Goal: Information Seeking & Learning: Learn about a topic

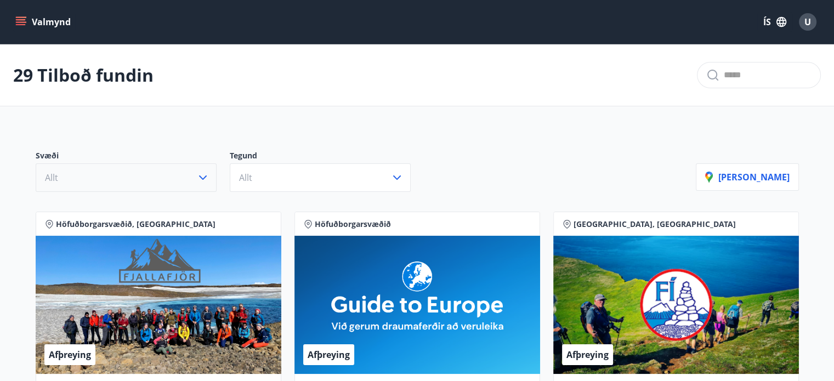
click at [164, 186] on button "Allt" at bounding box center [126, 177] width 181 height 29
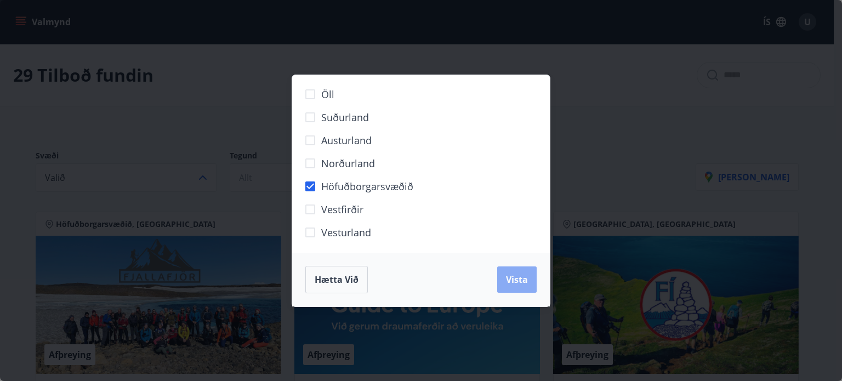
click at [517, 279] on span "Vista" at bounding box center [517, 280] width 22 height 12
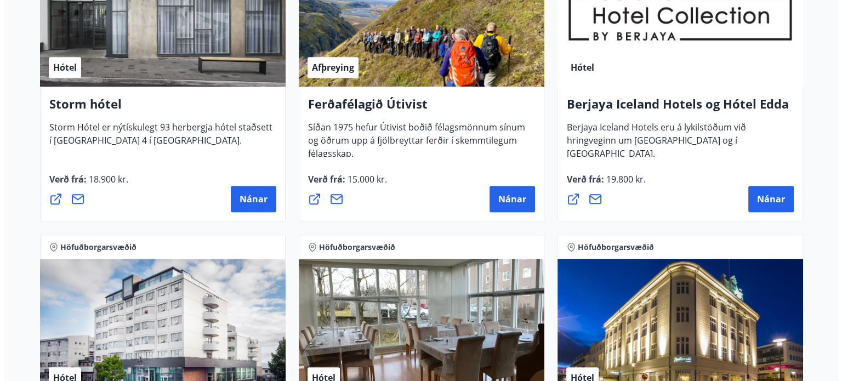
scroll to position [573, 0]
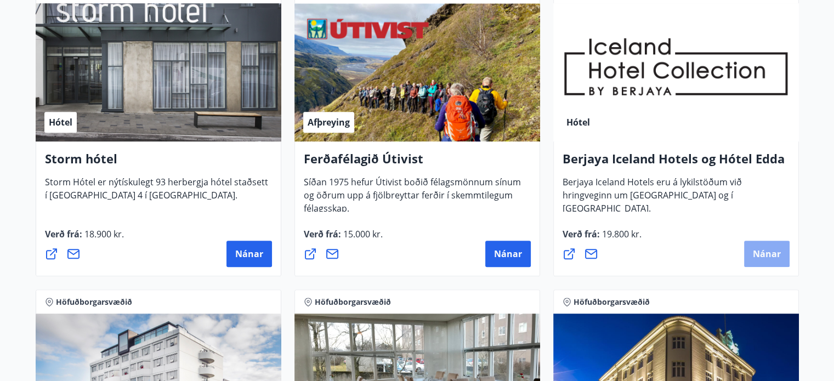
click at [760, 253] on span "Nánar" at bounding box center [767, 254] width 28 height 12
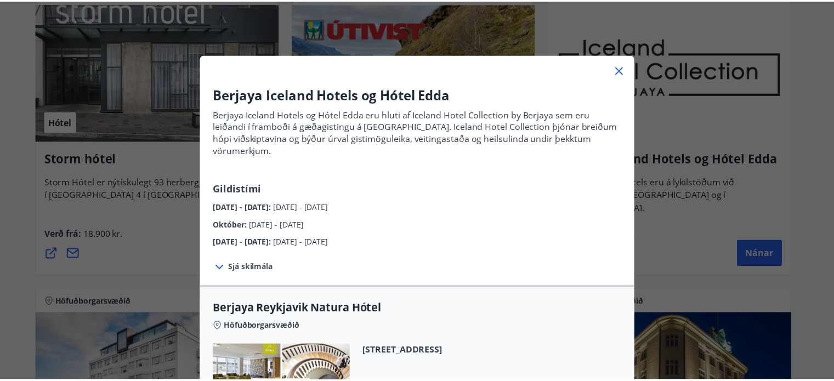
scroll to position [8, 0]
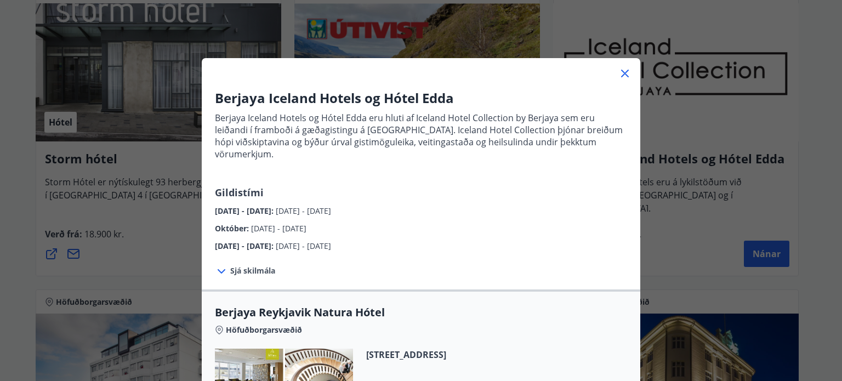
click at [621, 72] on icon at bounding box center [625, 74] width 8 height 8
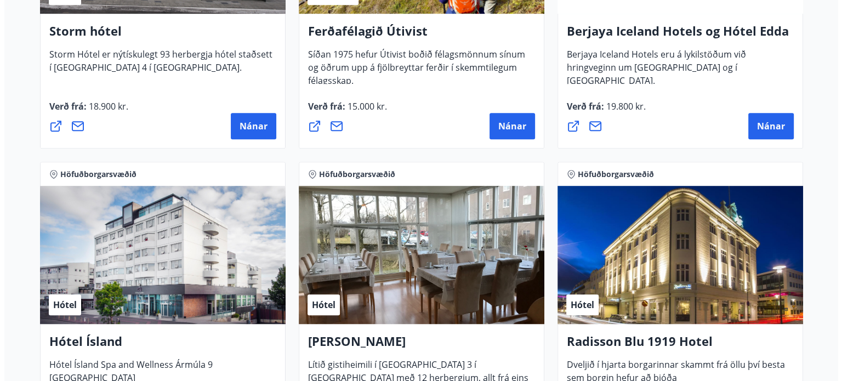
scroll to position [848, 0]
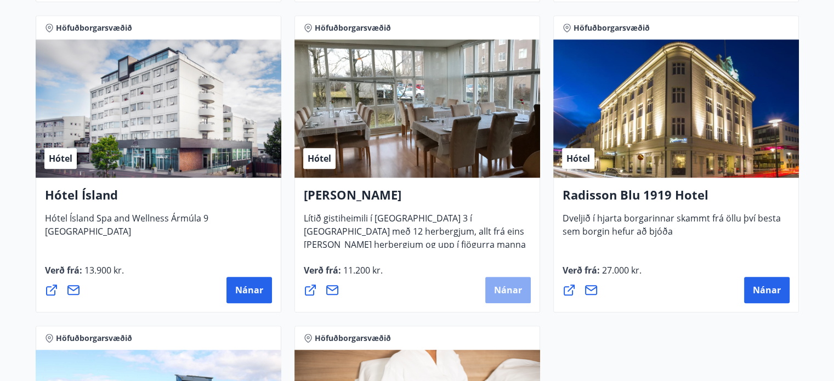
click at [509, 295] on span "Nánar" at bounding box center [508, 290] width 28 height 12
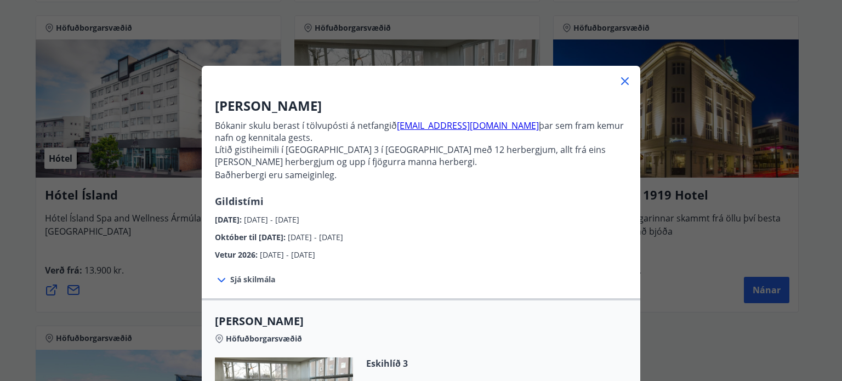
click at [434, 151] on p "Lítið gistiheimili í [GEOGRAPHIC_DATA] 3 í [GEOGRAPHIC_DATA] með 12 herbergjum,…" at bounding box center [421, 162] width 412 height 37
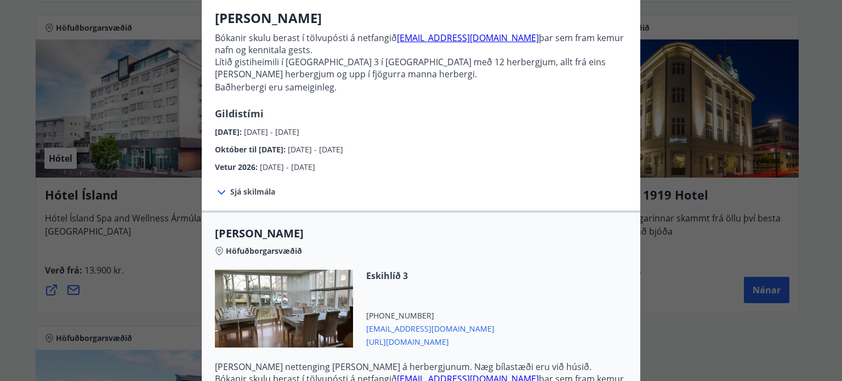
scroll to position [39, 0]
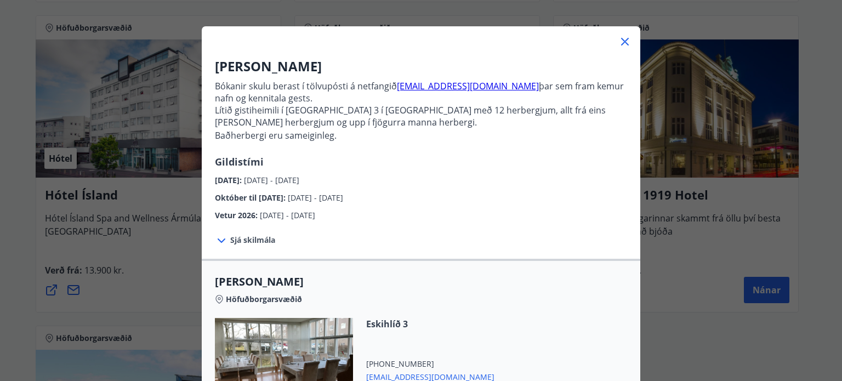
click at [272, 233] on div "Sjá skilmála Innritun frá 15:00 - 23:00. Vinsamlegast hafið samband ef óskað er…" at bounding box center [421, 239] width 439 height 37
click at [274, 237] on div "Sjá skilmála Innritun frá 15:00 - 23:00. Vinsamlegast hafið samband ef óskað er…" at bounding box center [421, 239] width 439 height 37
click at [267, 240] on span "Sjá skilmála" at bounding box center [252, 240] width 45 height 11
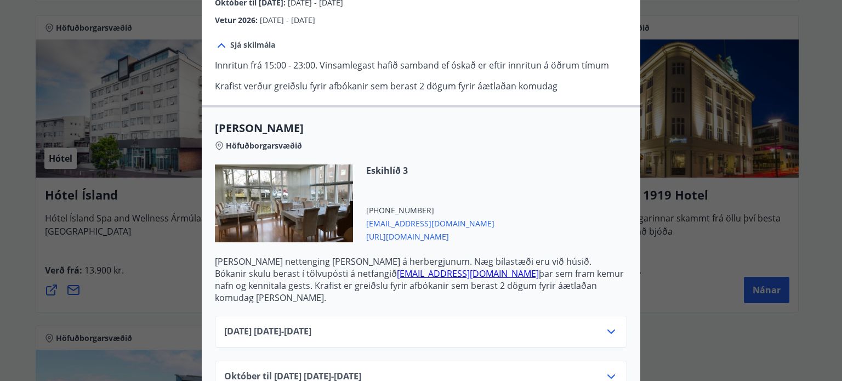
scroll to position [259, 0]
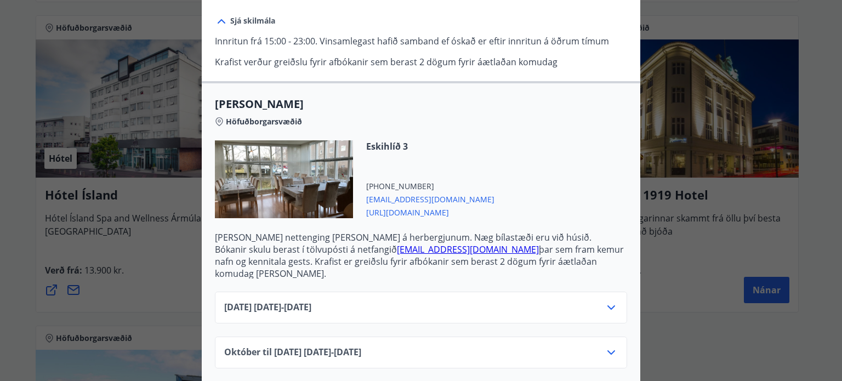
drag, startPoint x: 423, startPoint y: 213, endPoint x: 385, endPoint y: 212, distance: 38.4
click at [385, 212] on span "[URL][DOMAIN_NAME]" at bounding box center [430, 211] width 128 height 13
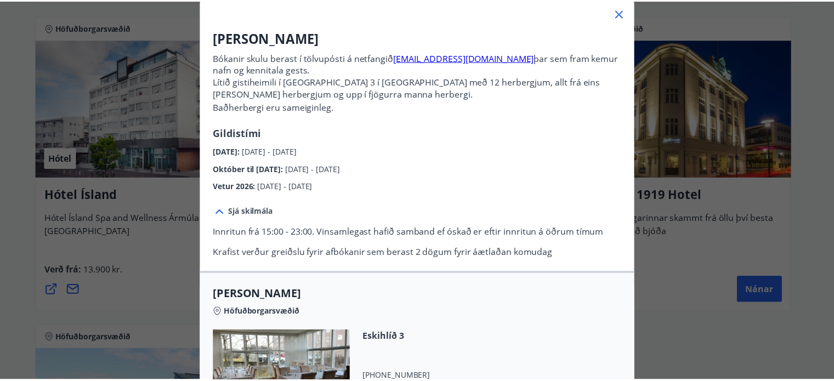
scroll to position [0, 0]
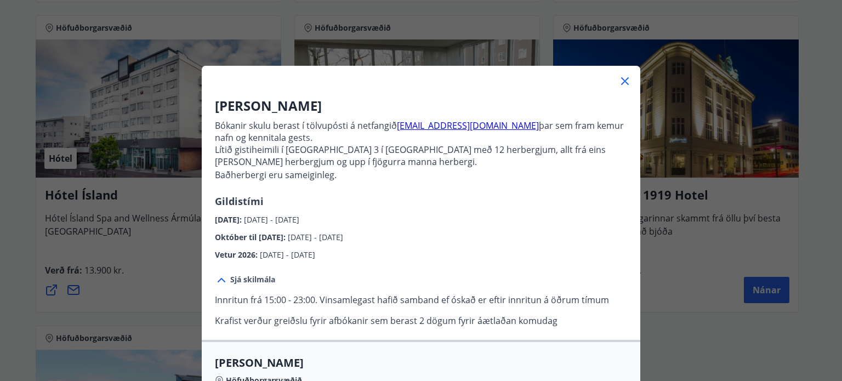
click at [619, 75] on icon at bounding box center [624, 81] width 13 height 13
